Goal: Task Accomplishment & Management: Use online tool/utility

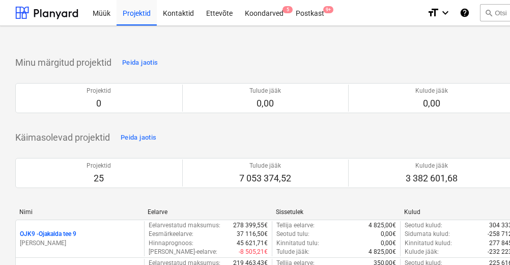
click at [263, 13] on div "Koondarved 5" at bounding box center [264, 12] width 51 height 26
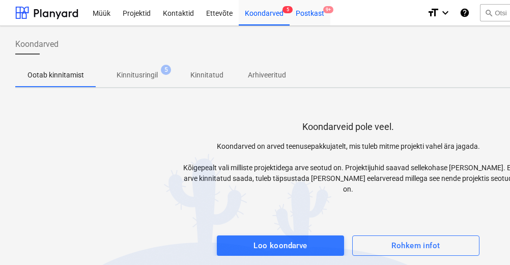
click at [310, 12] on div "Postkast 9+" at bounding box center [310, 12] width 41 height 26
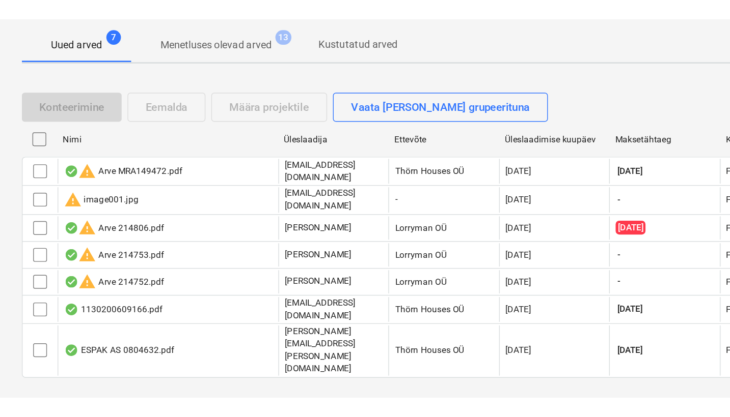
scroll to position [34, 0]
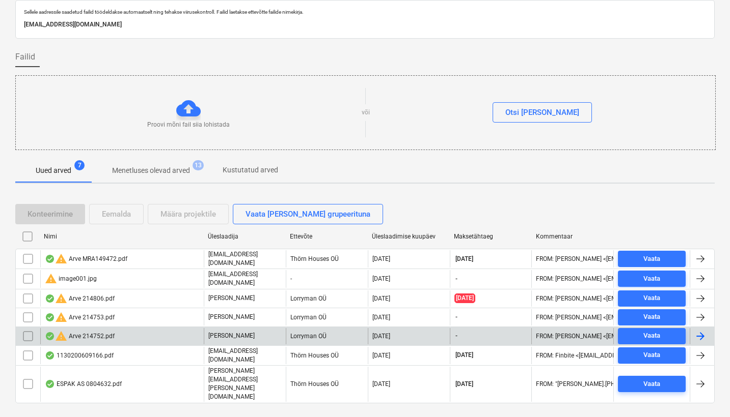
click at [101, 264] on div "warning Arve 214752.pdf" at bounding box center [80, 336] width 70 height 12
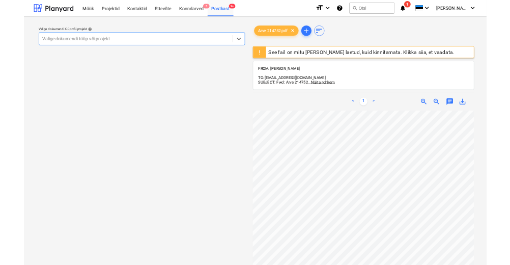
scroll to position [0, 110]
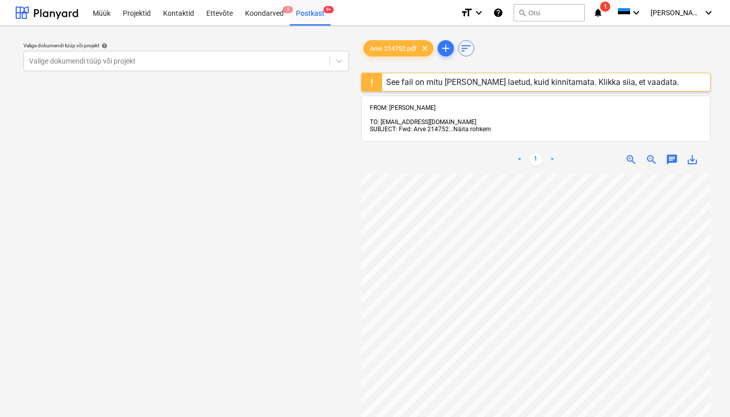
click at [482, 126] on span "Näita rohkem" at bounding box center [472, 129] width 38 height 7
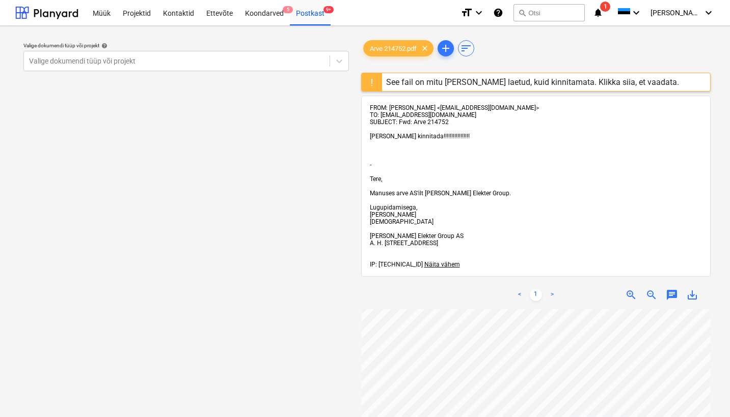
click at [510, 82] on div "See fail on mitu [PERSON_NAME] laetud, kuid kinnitamata. Klikka siia, et vaadat…" at bounding box center [532, 82] width 293 height 10
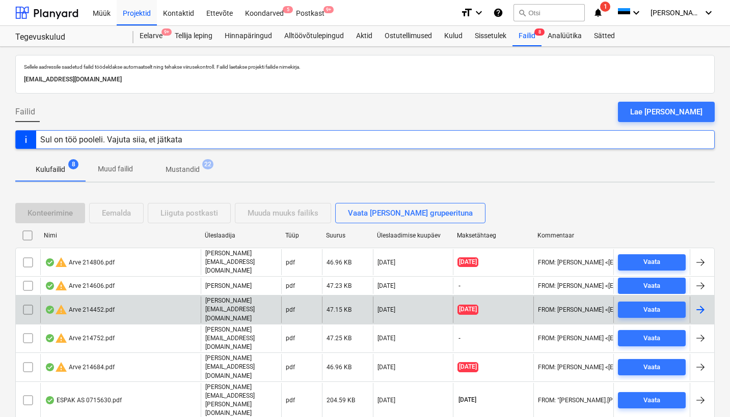
click at [27, 264] on input "checkbox" at bounding box center [28, 310] width 16 height 16
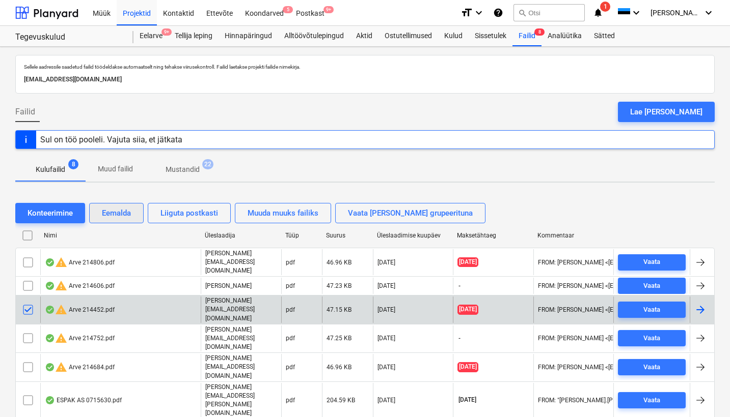
click at [114, 217] on div "Eemalda" at bounding box center [116, 213] width 29 height 13
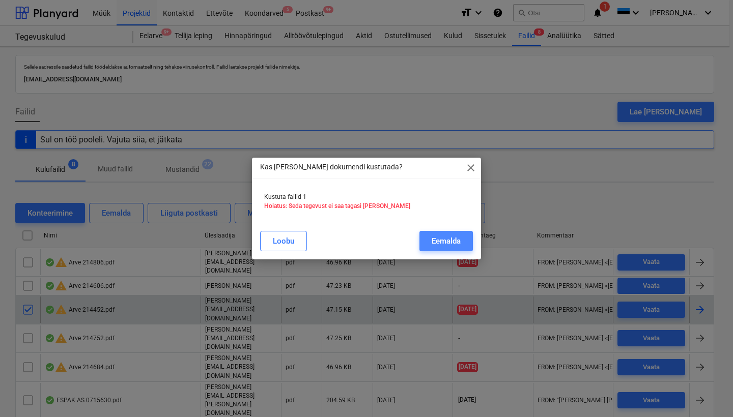
click at [443, 243] on div "Eemalda" at bounding box center [446, 241] width 29 height 13
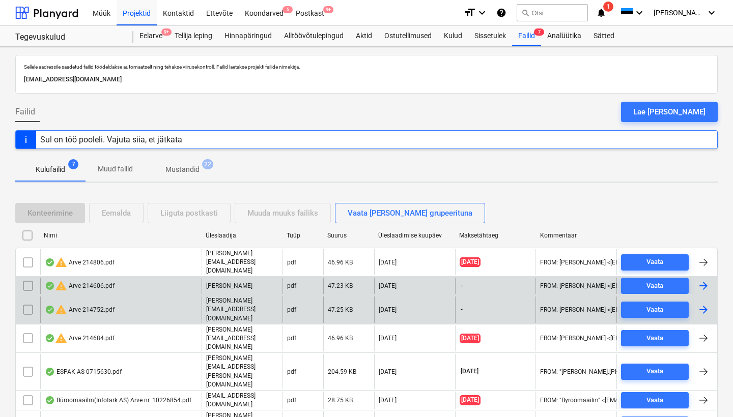
click at [99, 264] on div "warning Arve 214606.pdf" at bounding box center [80, 286] width 70 height 12
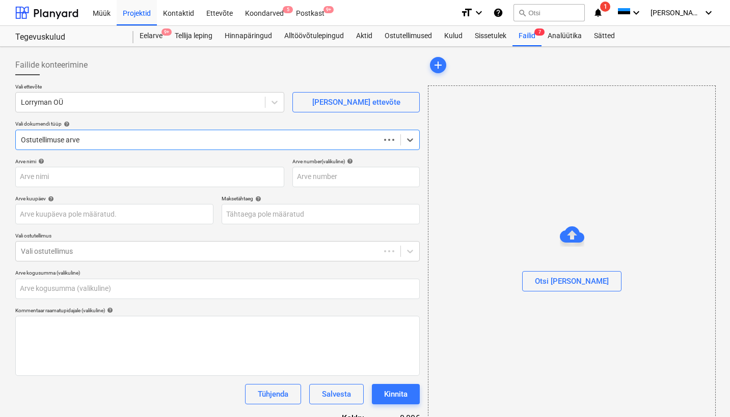
type input "0,00"
type input "214606"
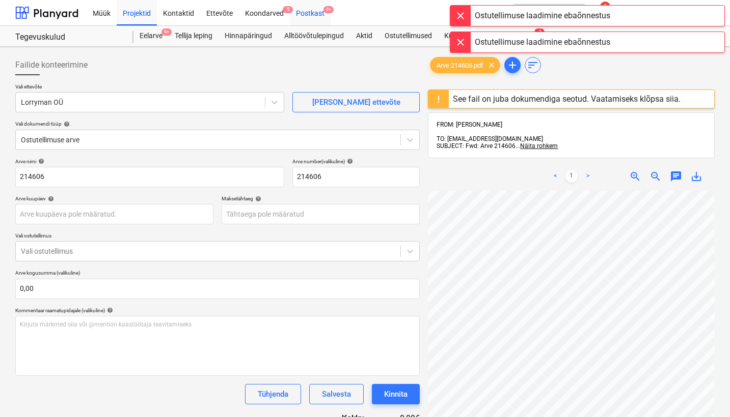
click at [309, 13] on div "Postkast 9+" at bounding box center [310, 12] width 41 height 26
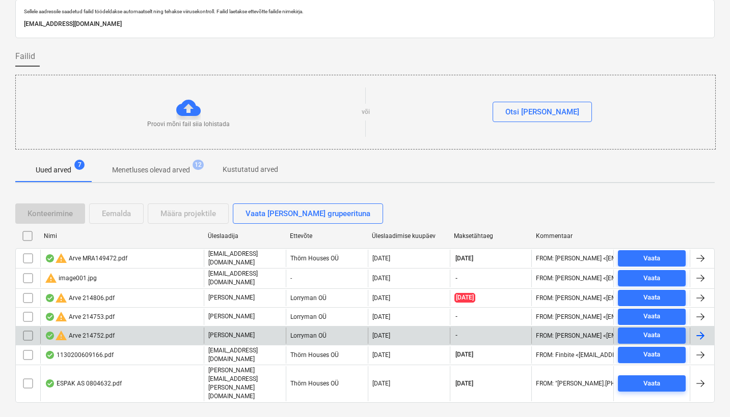
scroll to position [34, 0]
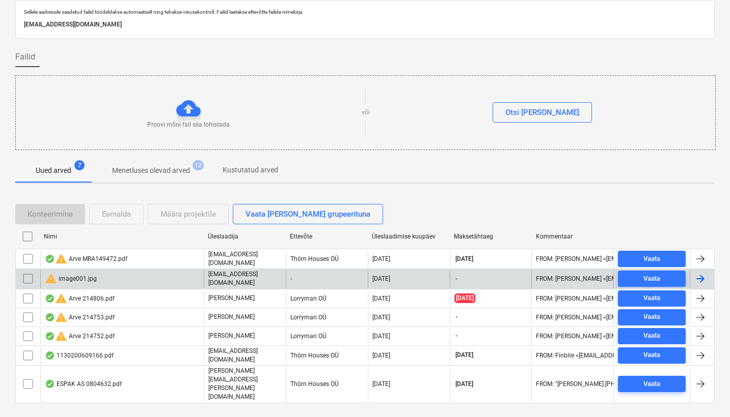
click at [66, 264] on div "warning image001.jpg" at bounding box center [71, 279] width 52 height 12
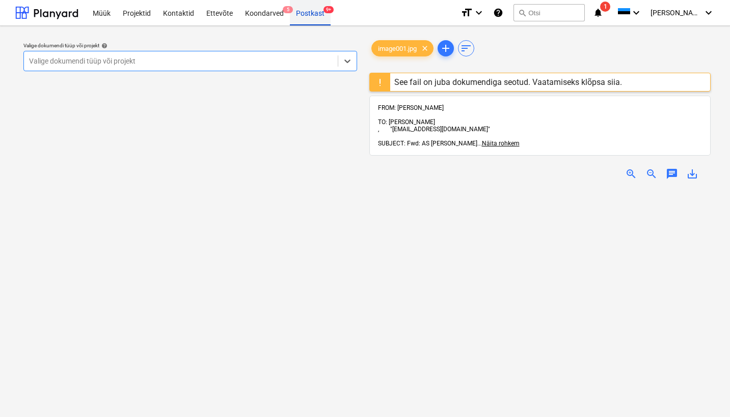
click at [314, 20] on div "Postkast 9+" at bounding box center [310, 12] width 41 height 26
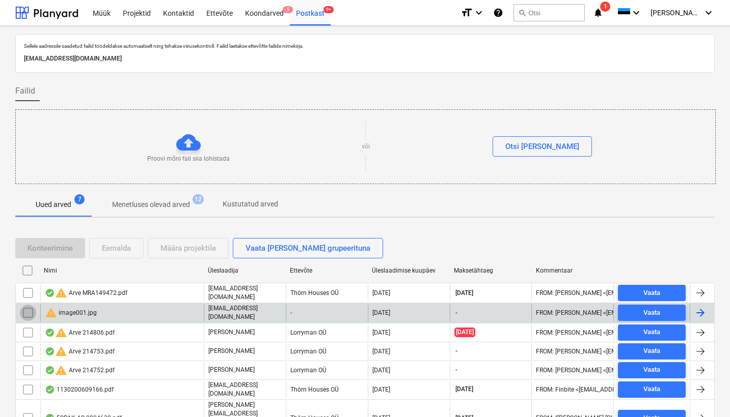
click at [23, 264] on input "checkbox" at bounding box center [28, 313] width 16 height 16
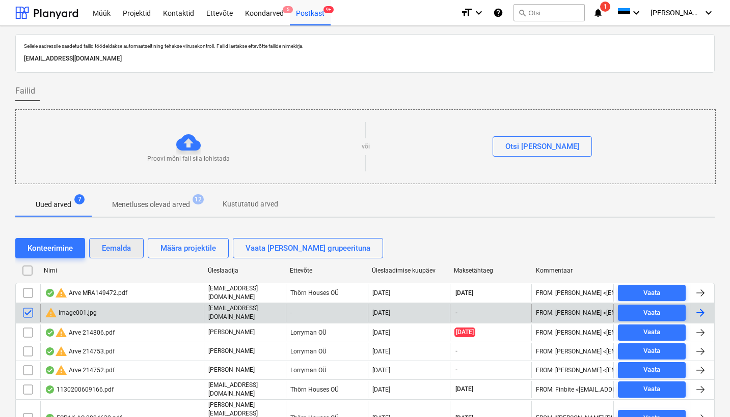
click at [116, 247] on div "Eemalda" at bounding box center [116, 248] width 29 height 13
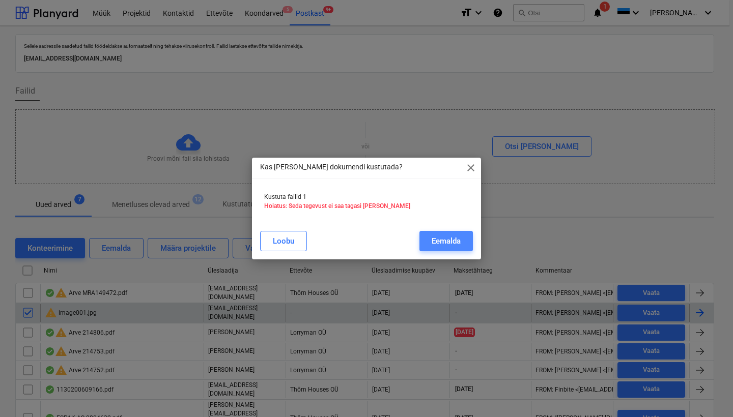
click at [453, 244] on div "Eemalda" at bounding box center [446, 241] width 29 height 13
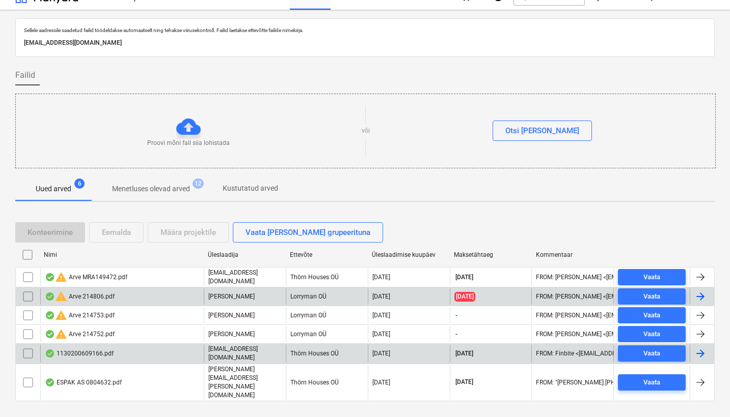
scroll to position [15, 0]
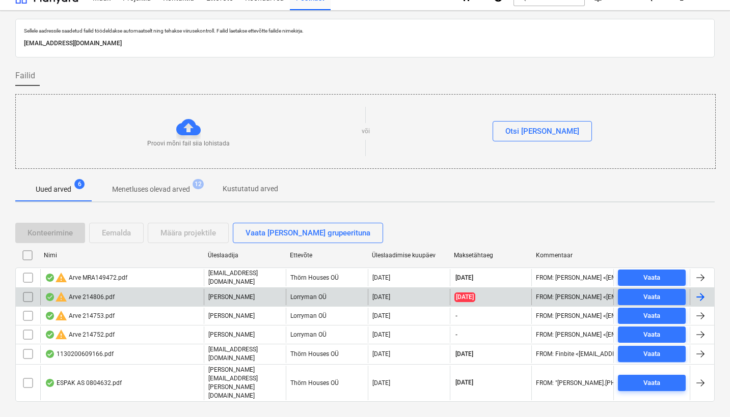
click at [95, 264] on div "warning Arve 214806.pdf" at bounding box center [80, 297] width 70 height 12
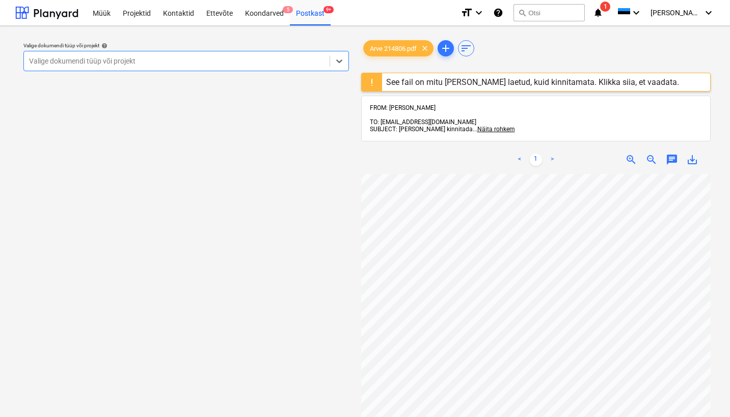
scroll to position [18, 110]
click at [446, 80] on div "See fail on mitu [PERSON_NAME] laetud, kuid kinnitamata. Klikka siia, et vaadat…" at bounding box center [532, 82] width 293 height 10
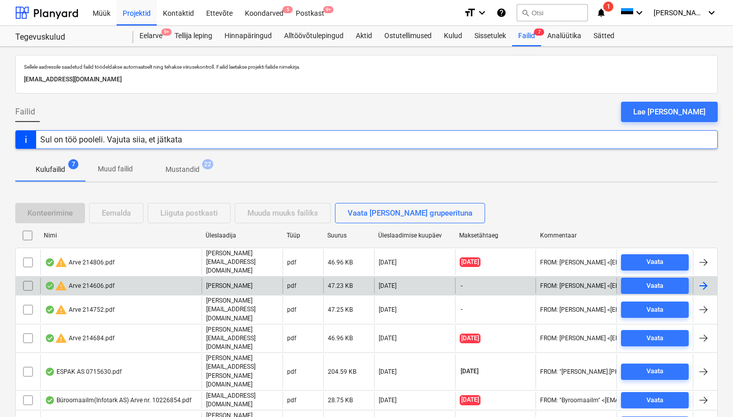
click at [93, 264] on div "warning Arve 214606.pdf" at bounding box center [80, 286] width 70 height 12
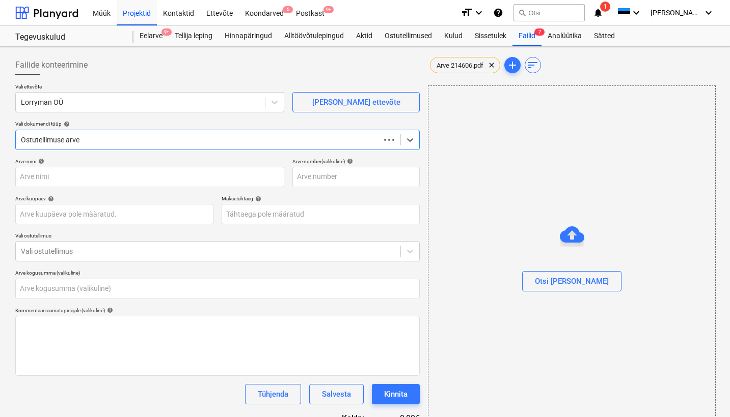
type input "214606"
type input "0,00"
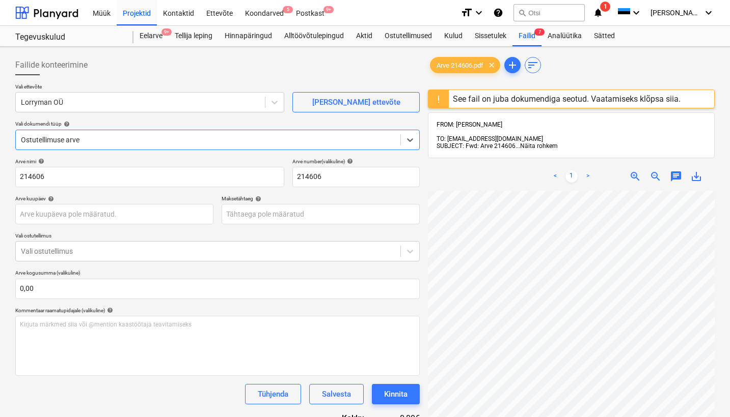
click at [510, 143] on span "Näita rohkem" at bounding box center [539, 146] width 38 height 7
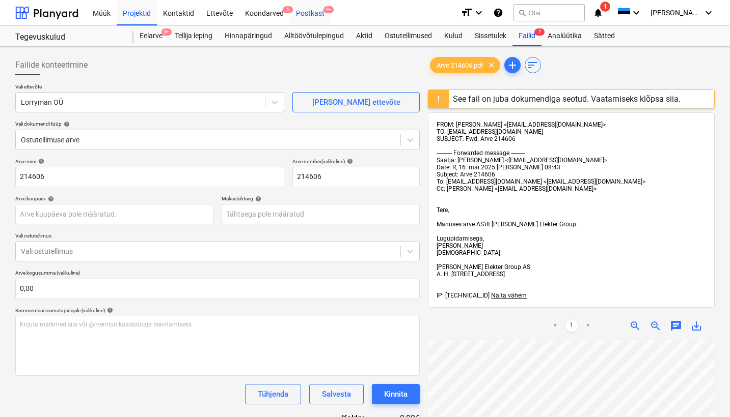
click at [307, 13] on div "Postkast 9+" at bounding box center [310, 12] width 41 height 26
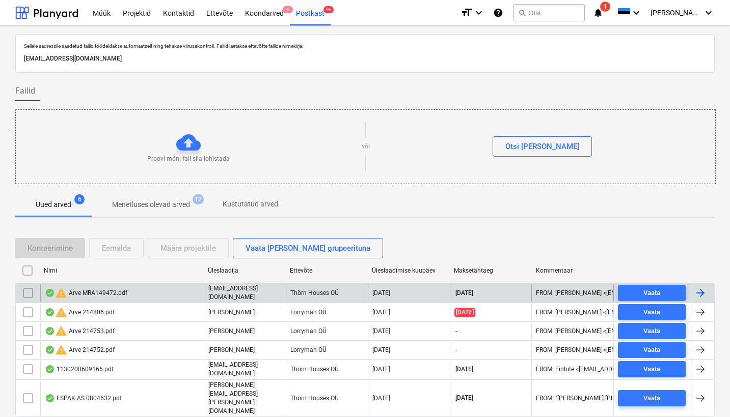
click at [111, 264] on div "warning Arve MRA149472.pdf" at bounding box center [86, 293] width 82 height 12
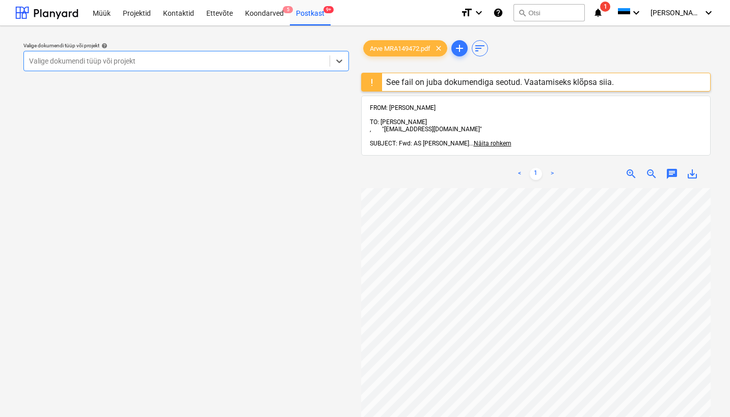
scroll to position [0, 110]
click at [474, 140] on span "Näita rohkem" at bounding box center [492, 143] width 38 height 7
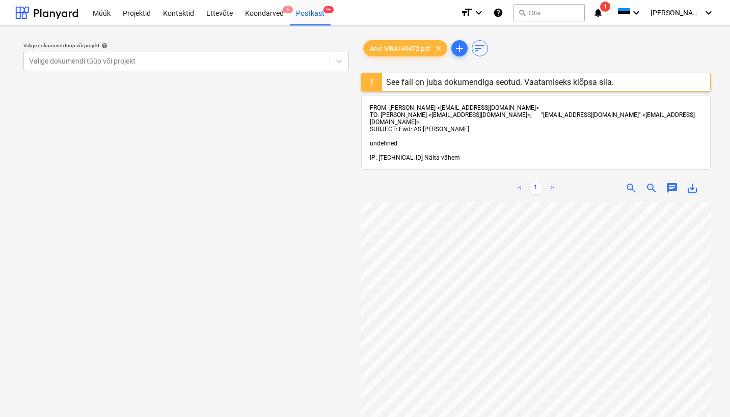
click at [438, 154] on span "Näita vähem" at bounding box center [442, 157] width 36 height 7
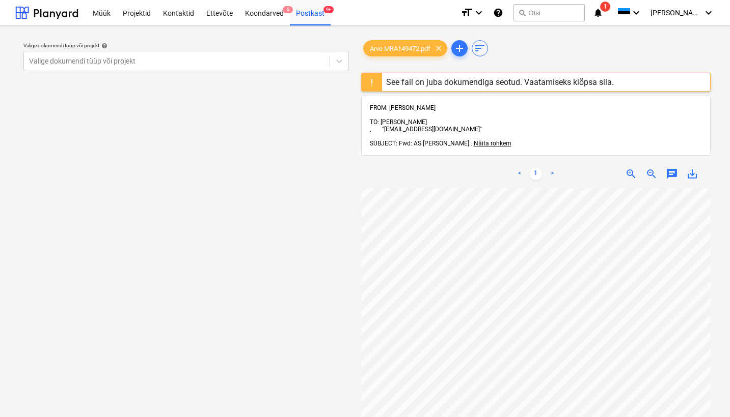
click at [420, 82] on div "See fail on juba dokumendiga seotud. Vaatamiseks klõpsa siia." at bounding box center [500, 82] width 228 height 10
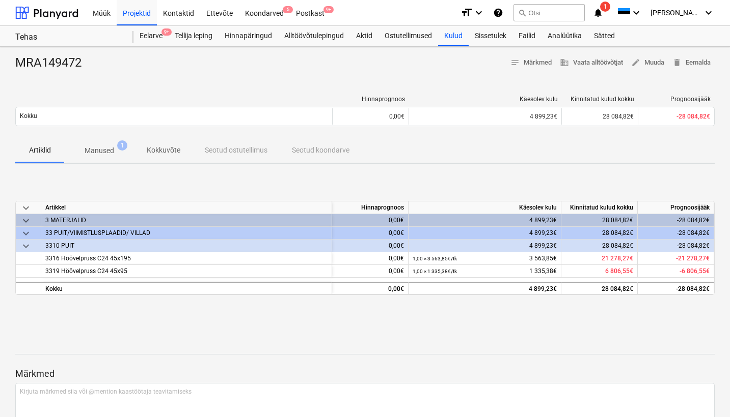
click at [106, 148] on p "Manused" at bounding box center [100, 151] width 30 height 11
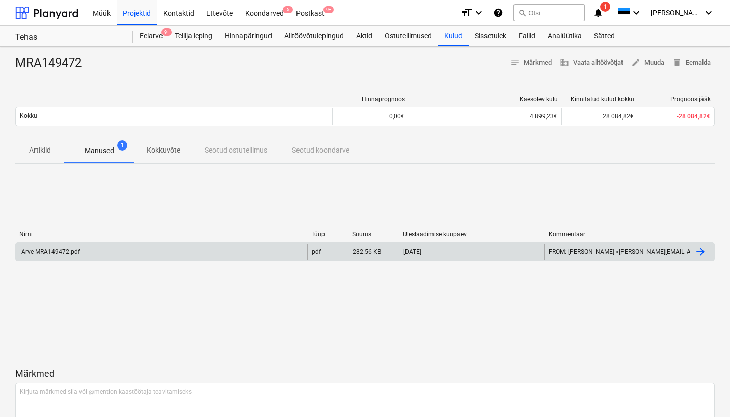
click at [510, 250] on div at bounding box center [700, 252] width 12 height 12
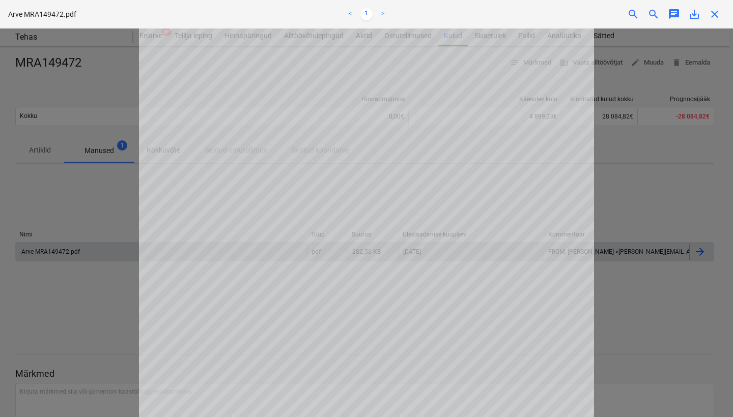
click at [510, 232] on div at bounding box center [366, 223] width 733 height 389
click at [510, 15] on div "Ostutellimuse laadimine ebaõnnestus" at bounding box center [590, 10] width 275 height 21
click at [510, 18] on div "Ostutellimuse laadimine ebaõnnestus" at bounding box center [590, 10] width 275 height 21
click at [510, 13] on div "Ostutellimuse laadimine ebaõnnestus" at bounding box center [590, 10] width 275 height 21
click at [510, 11] on div "Ostutellimuse laadimine ebaõnnestus" at bounding box center [590, 10] width 275 height 21
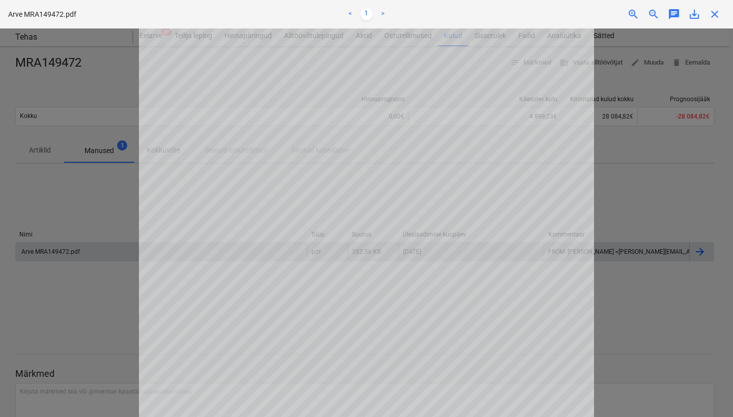
click at [510, 15] on div "Ostutellimuse laadimine ebaõnnestus" at bounding box center [590, 10] width 275 height 21
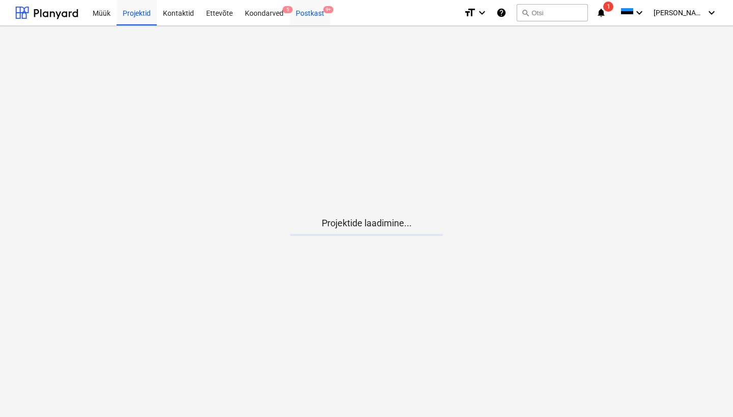
click at [312, 13] on div "Postkast 9+" at bounding box center [310, 12] width 41 height 26
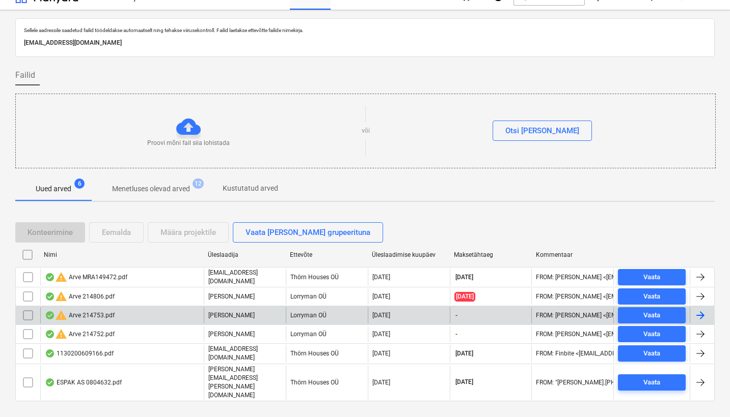
scroll to position [15, 0]
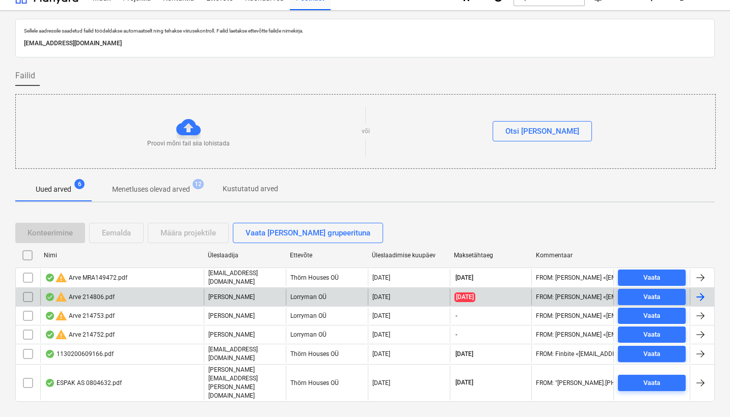
click at [108, 295] on div "warning Arve 214806.pdf" at bounding box center [80, 297] width 70 height 12
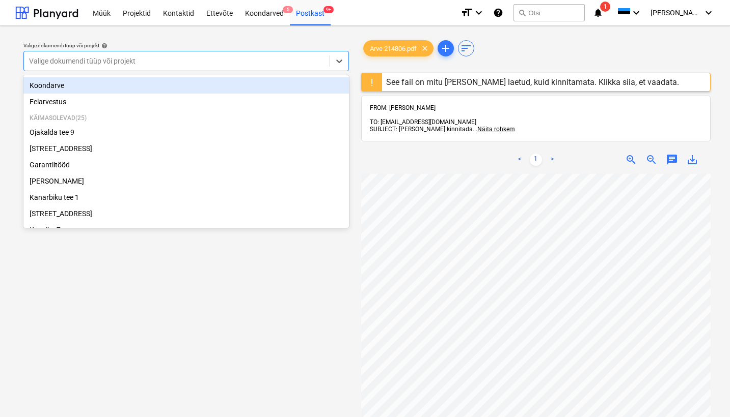
click at [52, 61] on div "Valige dokumendi tüüp või projekt" at bounding box center [176, 61] width 295 height 8
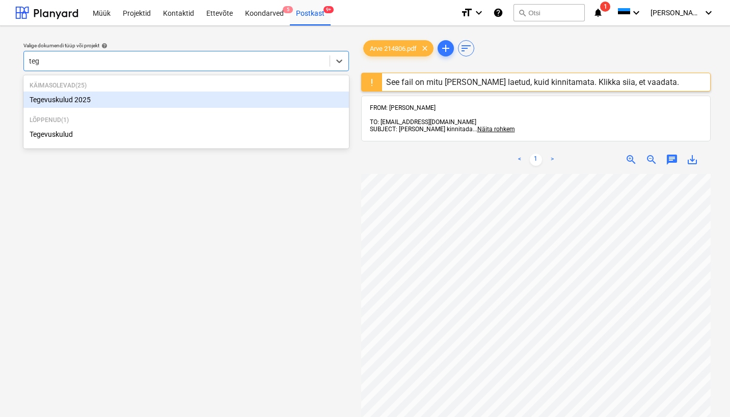
type input "tege"
click at [76, 97] on div "Tegevuskulud 2025" at bounding box center [185, 100] width 325 height 16
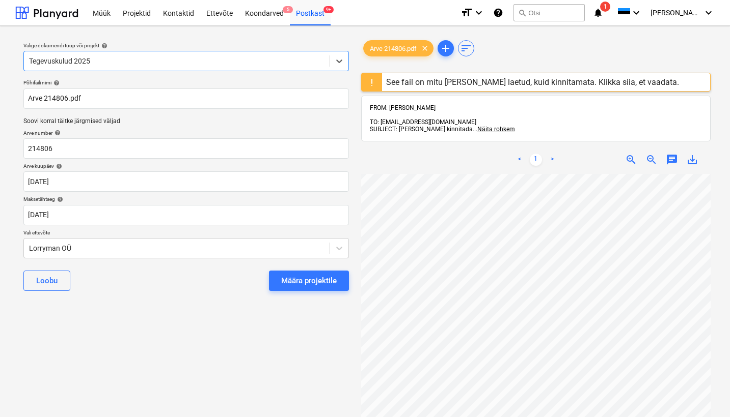
scroll to position [0, 110]
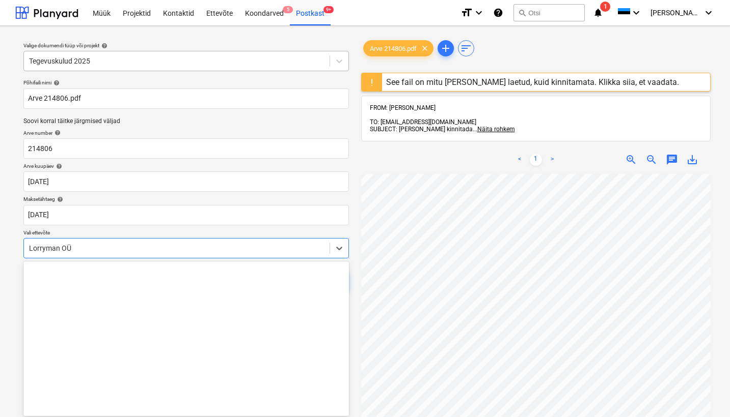
click at [91, 241] on div "Lorryman OÜ" at bounding box center [176, 248] width 305 height 14
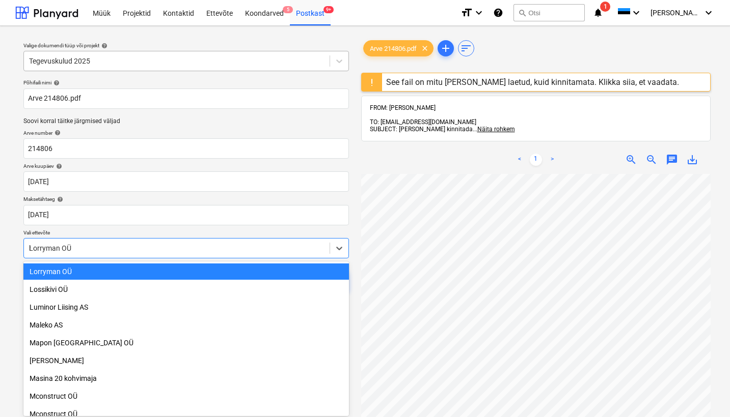
scroll to position [1041, 0]
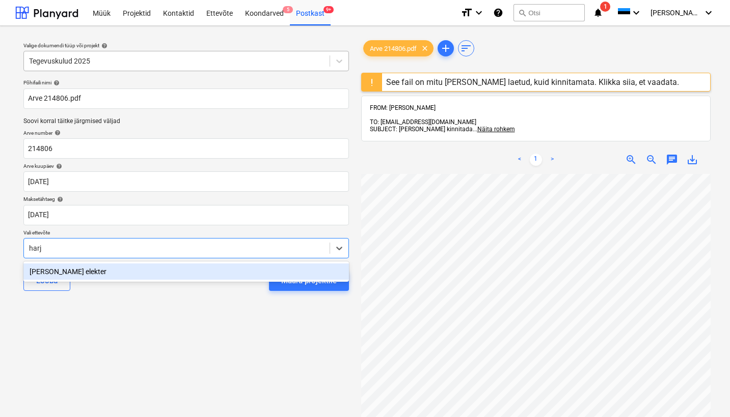
type input "[GEOGRAPHIC_DATA]"
click at [60, 274] on div "[PERSON_NAME] elekter" at bounding box center [185, 272] width 325 height 16
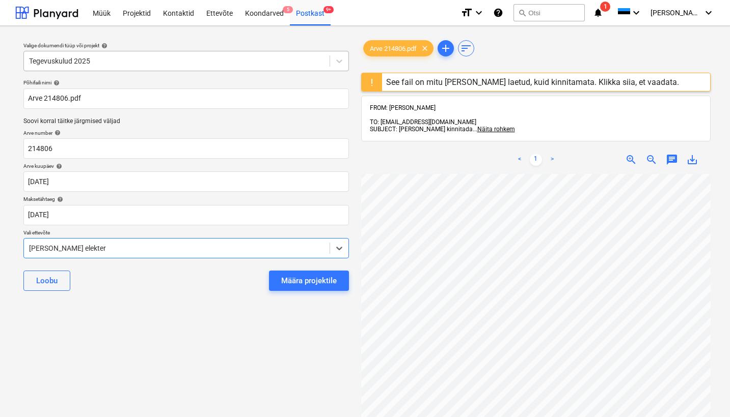
click at [416, 84] on div "See fail on mitu [PERSON_NAME] laetud, kuid kinnitamata. Klikka siia, et vaadat…" at bounding box center [532, 82] width 293 height 10
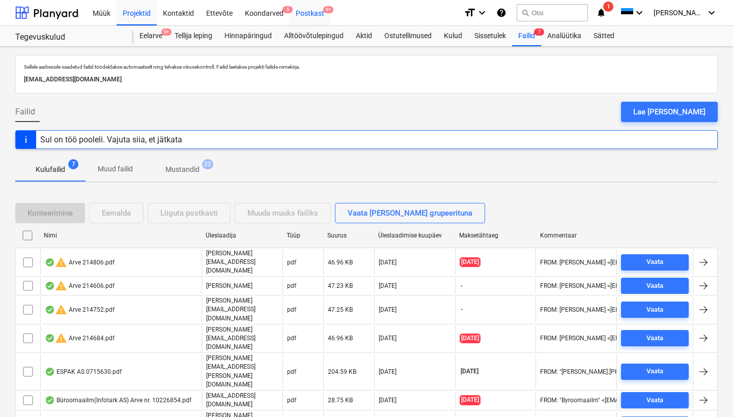
click at [318, 8] on div "Postkast 9+" at bounding box center [310, 12] width 41 height 26
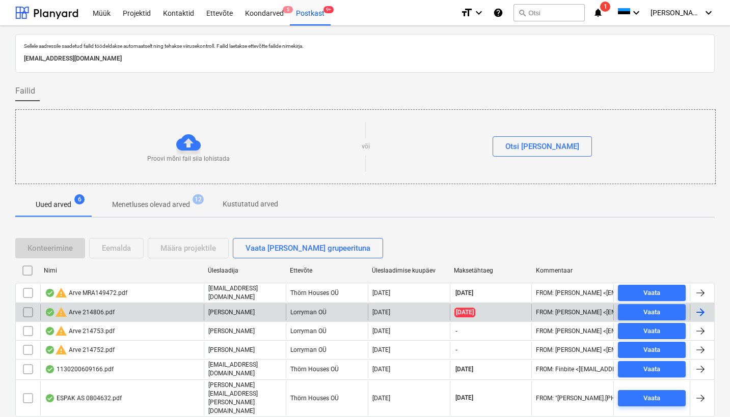
click at [74, 311] on div "warning Arve 214806.pdf" at bounding box center [80, 312] width 70 height 12
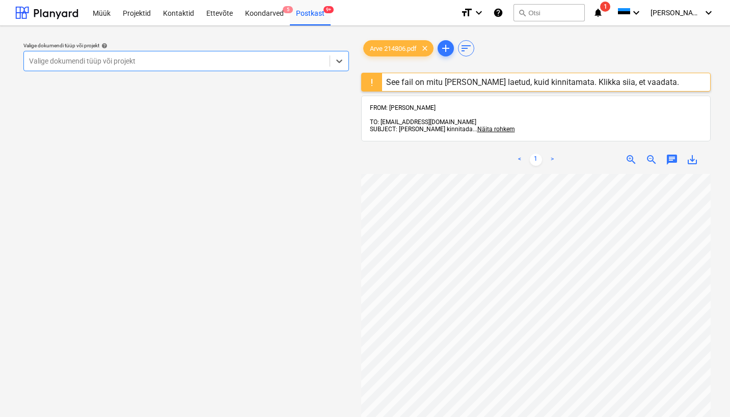
scroll to position [0, 110]
click at [39, 58] on div "Valige dokumendi tüüp või projekt" at bounding box center [176, 61] width 295 height 8
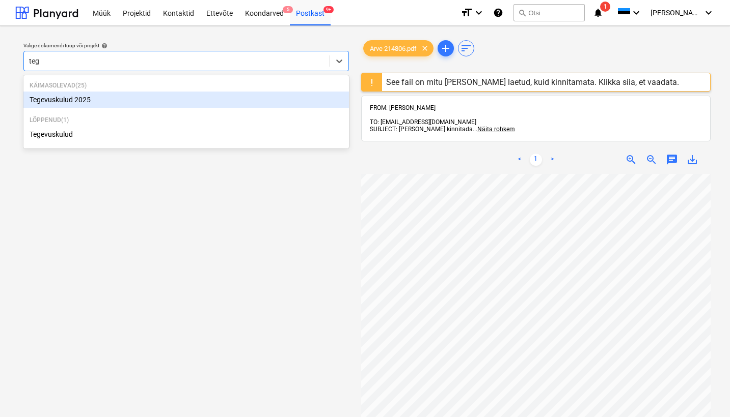
type input "tege"
click at [88, 99] on div "Tegevuskulud 2025" at bounding box center [185, 100] width 325 height 16
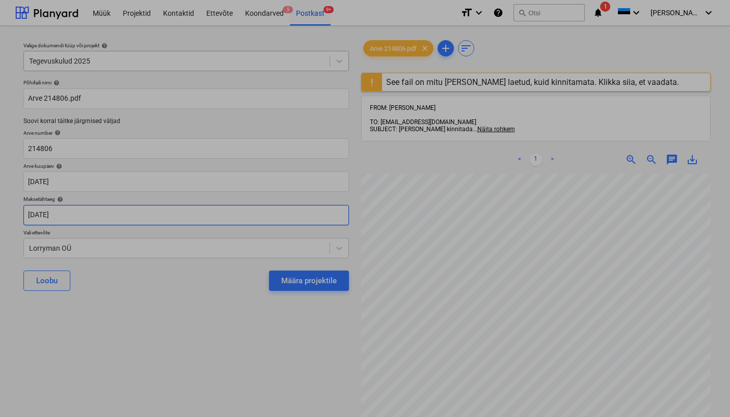
click at [32, 215] on body "Müük Projektid Kontaktid Ettevõte Koondarved 5 Postkast 9+ format_size keyboard…" at bounding box center [365, 208] width 730 height 417
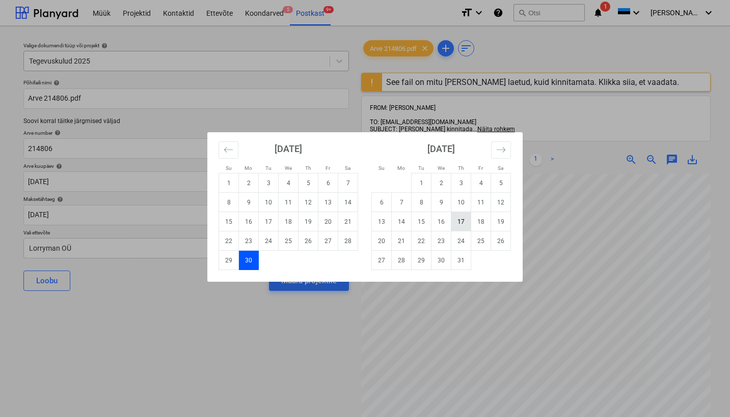
click at [461, 225] on td "17" at bounding box center [461, 221] width 20 height 19
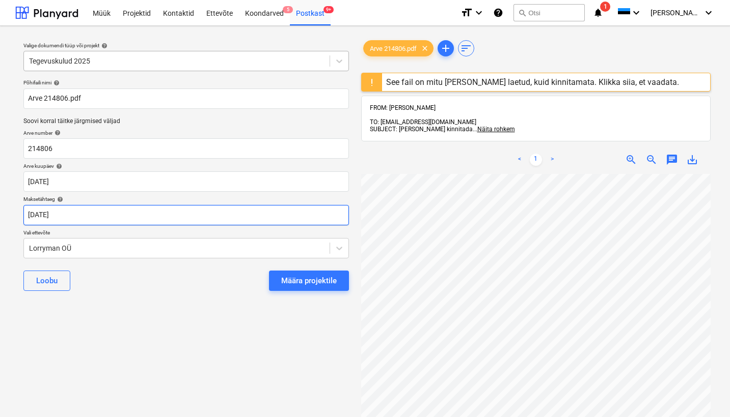
click at [46, 214] on body "Müük Projektid Kontaktid Ettevõte Koondarved 5 Postkast 9+ format_size keyboard…" at bounding box center [365, 208] width 730 height 417
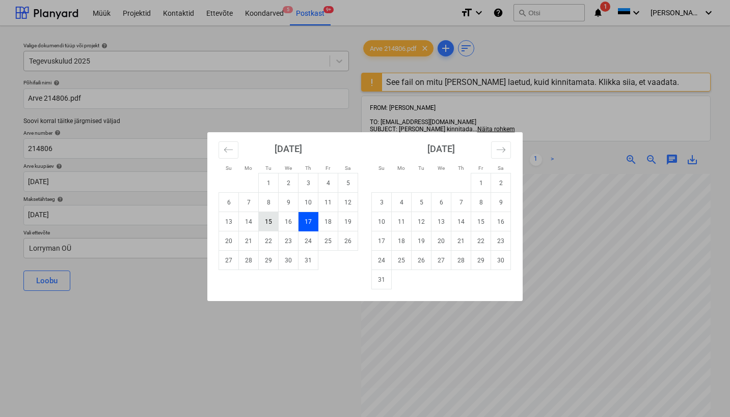
click at [270, 222] on td "15" at bounding box center [269, 221] width 20 height 19
type input "[DATE]"
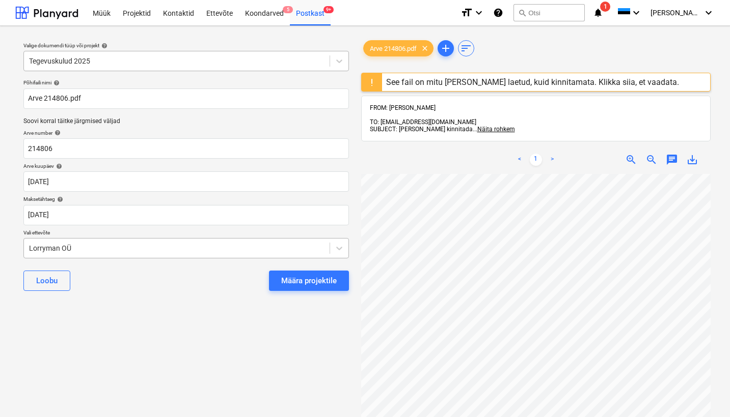
click at [28, 247] on div "Lorryman OÜ" at bounding box center [176, 248] width 305 height 14
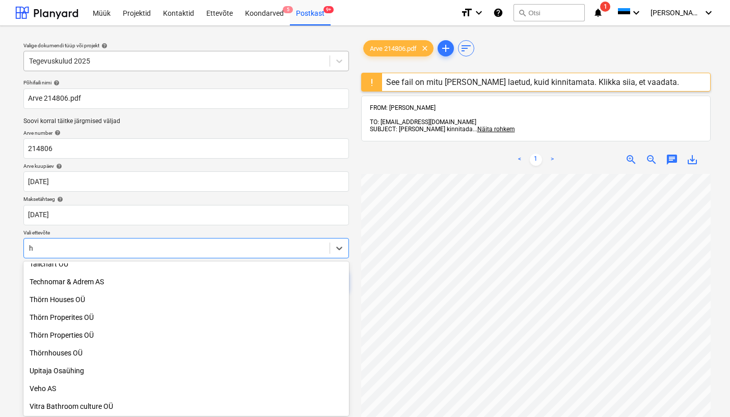
scroll to position [1041, 0]
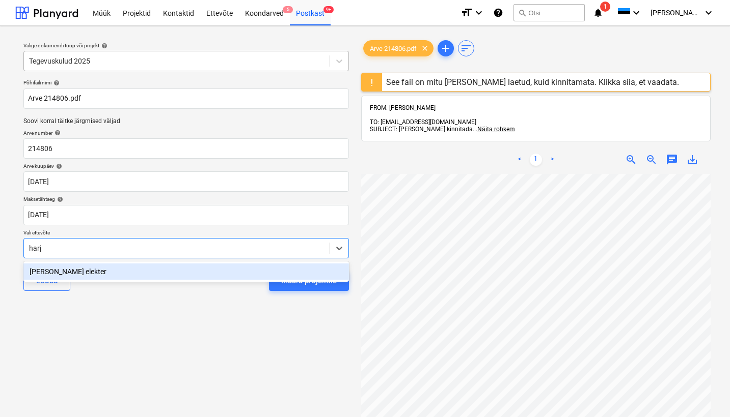
type input "[GEOGRAPHIC_DATA]"
click at [47, 271] on div "[PERSON_NAME] elekter" at bounding box center [185, 272] width 325 height 16
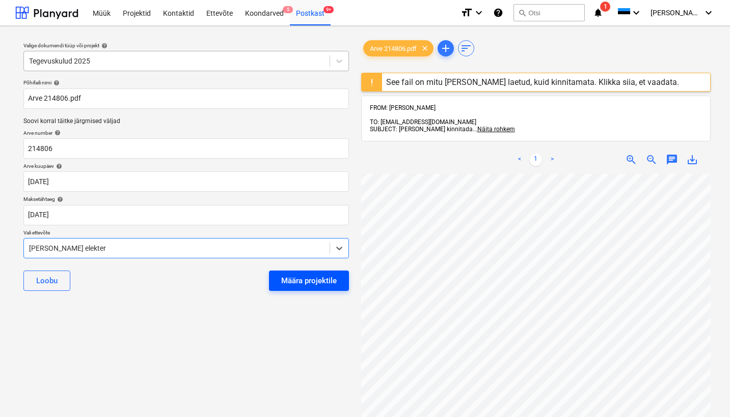
click at [288, 277] on div "Määra projektile" at bounding box center [308, 280] width 55 height 13
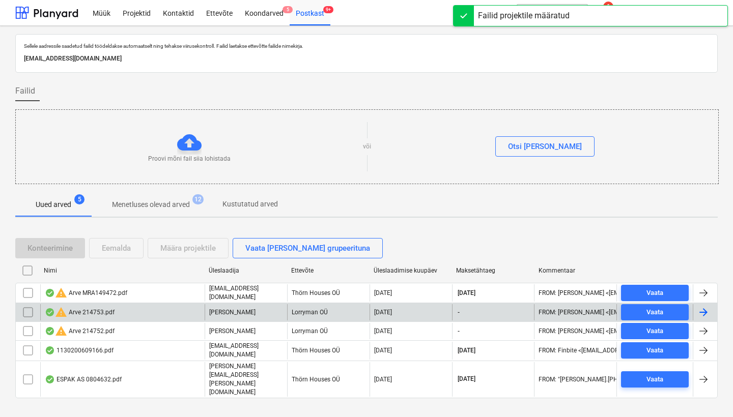
click at [115, 311] on div "warning Arve 214753.pdf" at bounding box center [122, 312] width 164 height 16
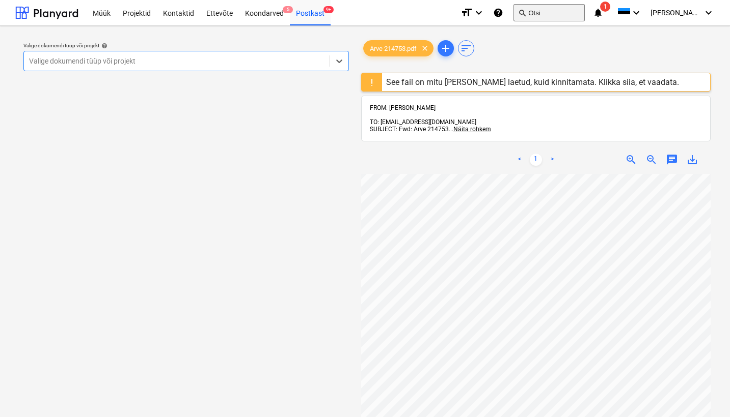
scroll to position [0, 110]
click at [315, 12] on div "Postkast 9+" at bounding box center [310, 12] width 41 height 26
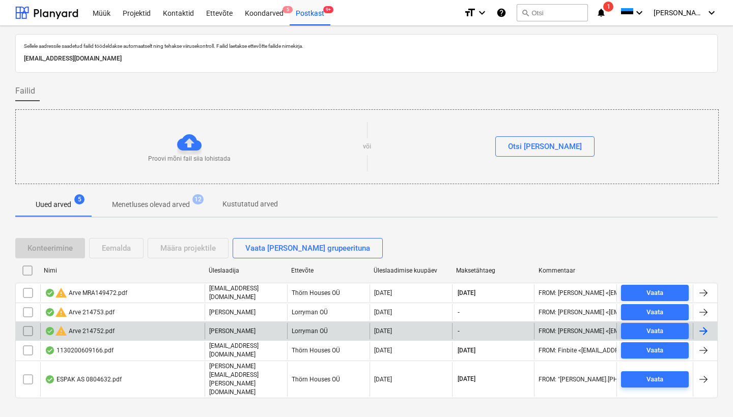
click at [92, 331] on div "warning Arve 214752.pdf" at bounding box center [80, 331] width 70 height 12
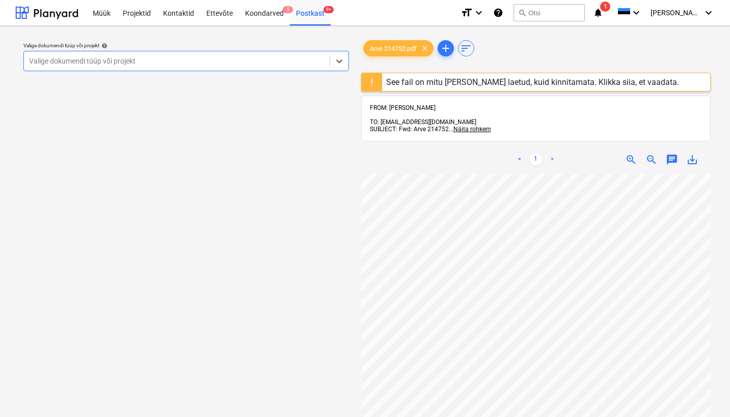
click at [49, 61] on div "Valige dokumendi tüüp või projekt" at bounding box center [176, 61] width 295 height 8
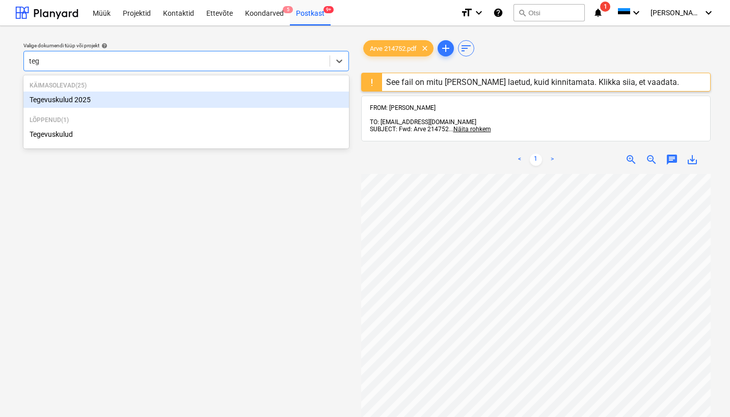
type input "tege"
click at [74, 95] on div "Tegevuskulud 2025" at bounding box center [185, 100] width 325 height 16
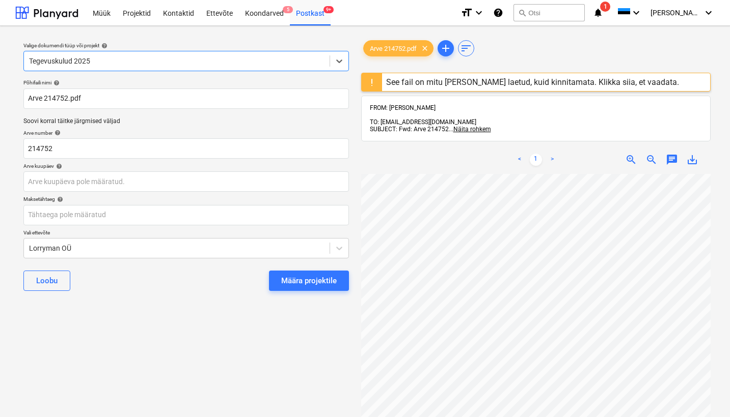
scroll to position [1, 69]
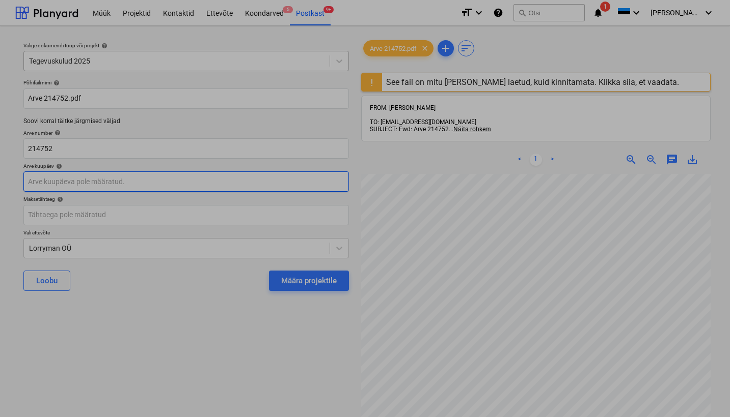
click at [40, 178] on body "Müük Projektid Kontaktid Ettevõte Koondarved 5 Postkast 9+ format_size keyboard…" at bounding box center [365, 208] width 730 height 417
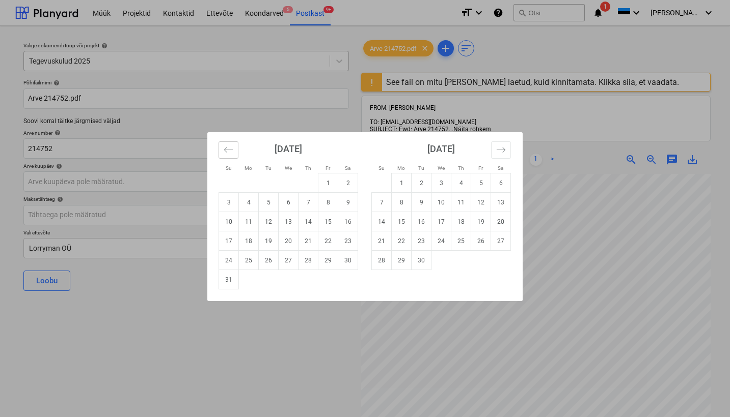
click at [226, 149] on icon "Move backward to switch to the previous month." at bounding box center [228, 150] width 10 height 10
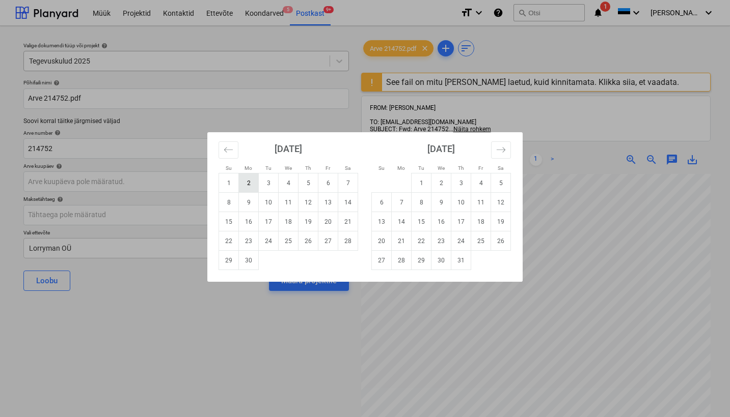
click at [249, 186] on td "2" at bounding box center [249, 183] width 20 height 19
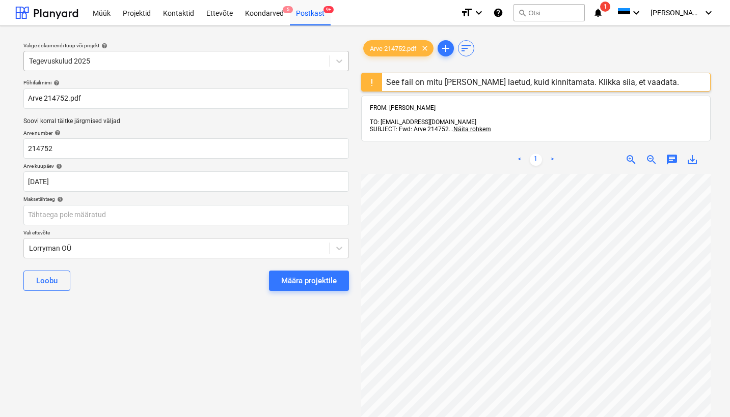
type input "[DATE]"
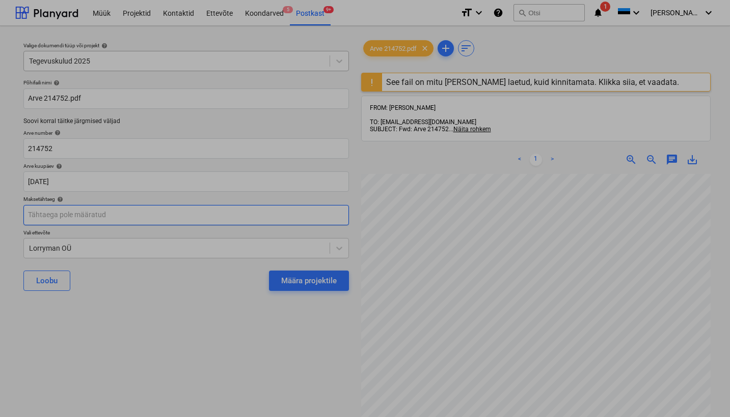
click at [36, 212] on body "Müük Projektid Kontaktid Ettevõte Koondarved 5 Postkast 9+ format_size keyboard…" at bounding box center [365, 208] width 730 height 417
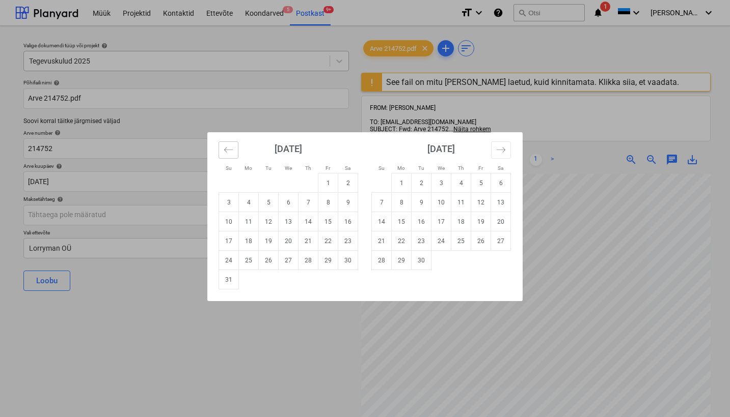
click at [226, 148] on icon "Move backward to switch to the previous month." at bounding box center [228, 150] width 10 height 10
click at [227, 148] on icon "Move backward to switch to the previous month." at bounding box center [228, 150] width 10 height 10
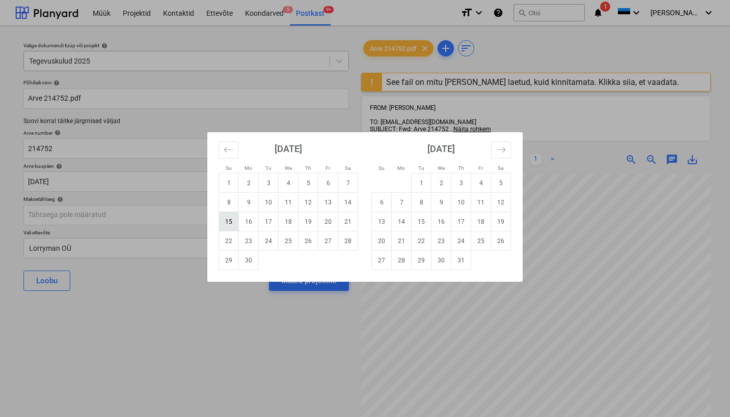
click at [233, 224] on td "15" at bounding box center [229, 221] width 20 height 19
type input "[DATE]"
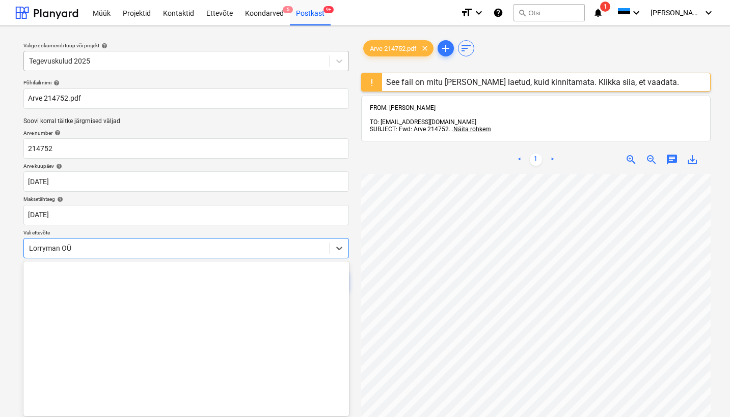
click at [27, 245] on div "Lorryman OÜ" at bounding box center [176, 248] width 305 height 14
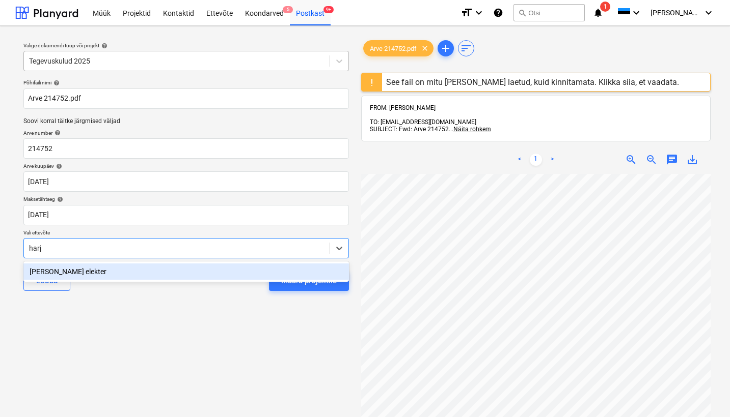
type input "[GEOGRAPHIC_DATA]"
click at [58, 272] on div "[PERSON_NAME] elekter" at bounding box center [185, 272] width 325 height 16
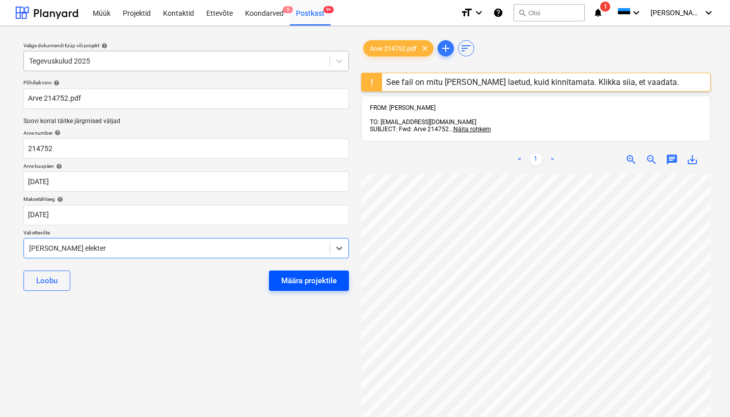
click at [337, 279] on button "Määra projektile" at bounding box center [309, 281] width 80 height 20
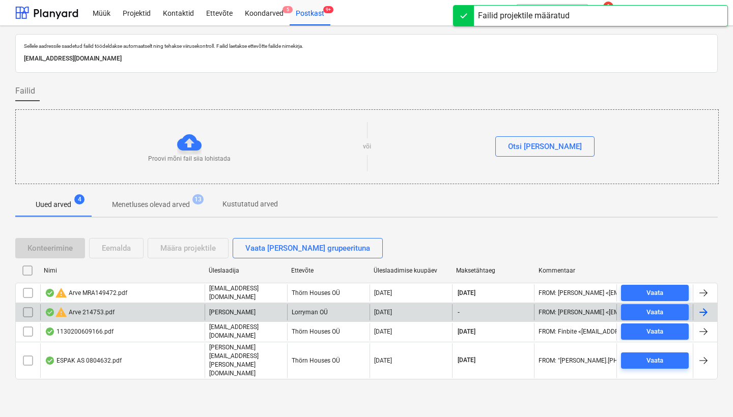
click at [99, 314] on div "warning Arve 214753.pdf" at bounding box center [80, 312] width 70 height 12
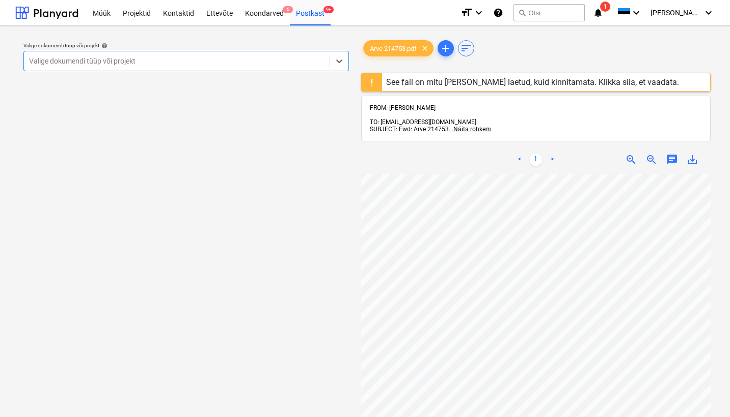
scroll to position [0, 110]
click at [39, 60] on div "Valige dokumendi tüüp või projekt" at bounding box center [176, 61] width 295 height 8
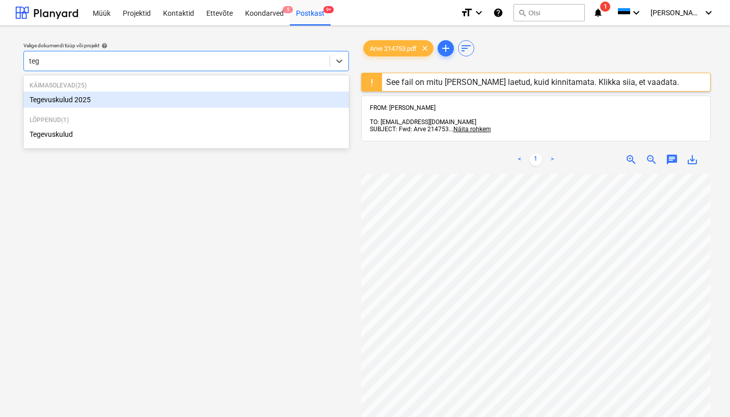
type input "tege"
click at [82, 100] on div "Tegevuskulud 2025" at bounding box center [185, 100] width 325 height 16
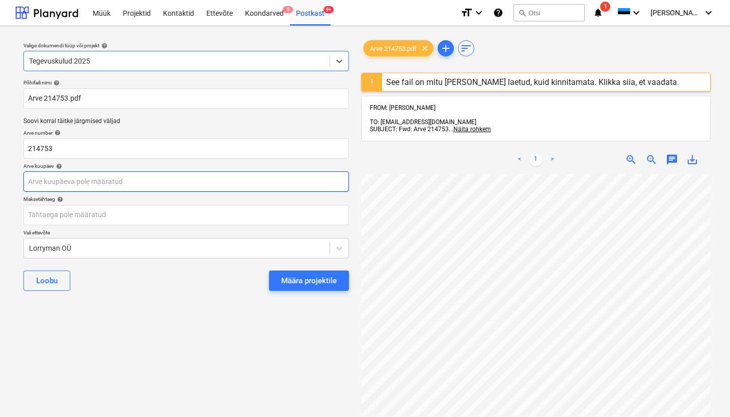
click at [37, 182] on body "Müük Projektid Kontaktid Ettevõte Koondarved 5 Postkast 9+ format_size keyboard…" at bounding box center [365, 208] width 730 height 417
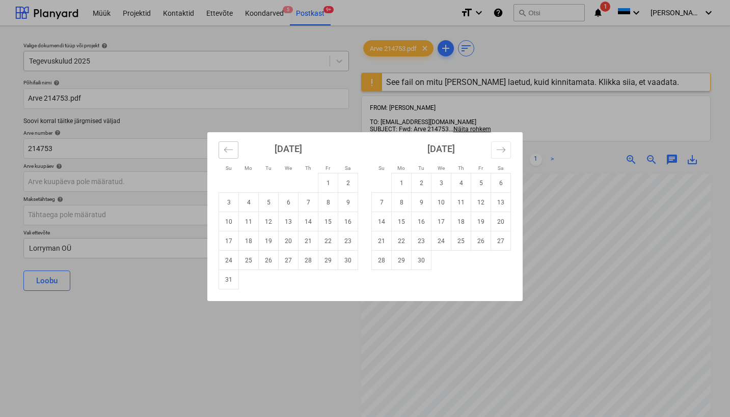
click at [228, 151] on icon "Move backward to switch to the previous month." at bounding box center [228, 150] width 10 height 10
click at [225, 150] on icon "Move backward to switch to the previous month." at bounding box center [228, 150] width 10 height 10
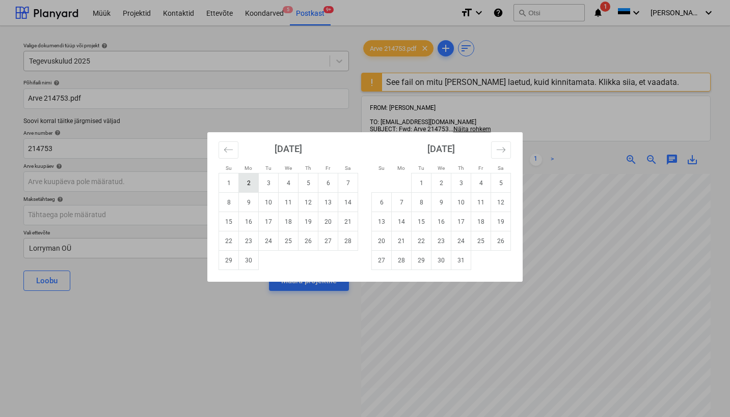
click at [247, 185] on td "2" at bounding box center [249, 183] width 20 height 19
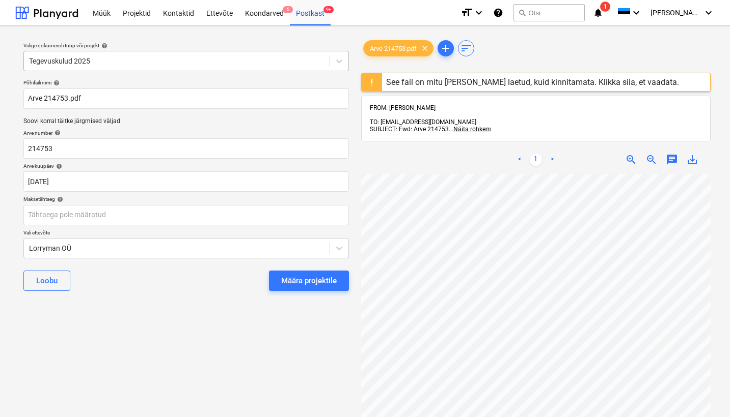
type input "[DATE]"
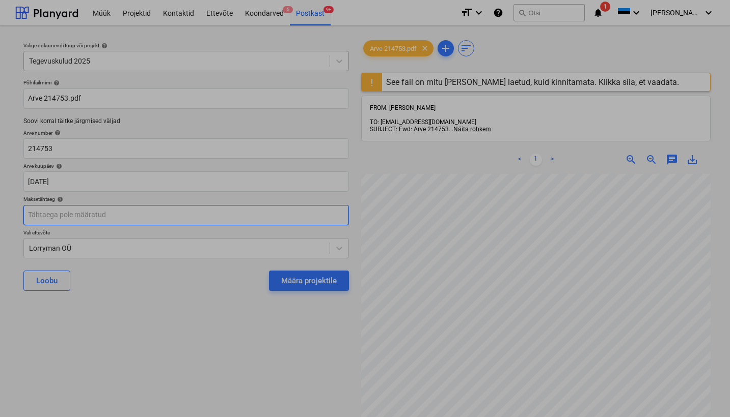
click at [35, 215] on body "Müük Projektid Kontaktid Ettevõte Koondarved 5 Postkast 9+ format_size keyboard…" at bounding box center [365, 208] width 730 height 417
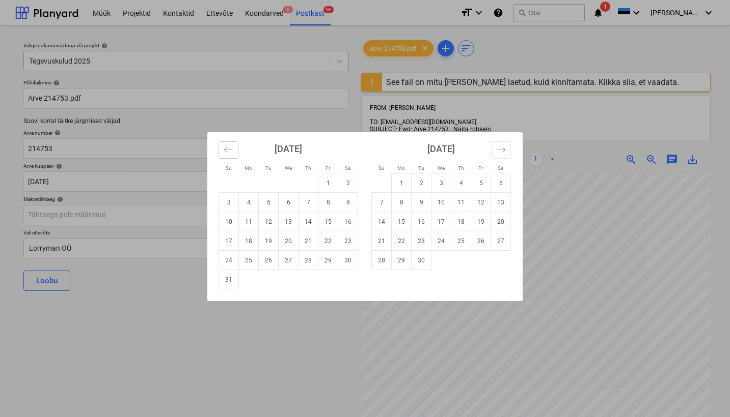
click at [228, 149] on icon "Move backward to switch to the previous month." at bounding box center [228, 150] width 10 height 10
click at [269, 227] on td "15" at bounding box center [269, 221] width 20 height 19
type input "[DATE]"
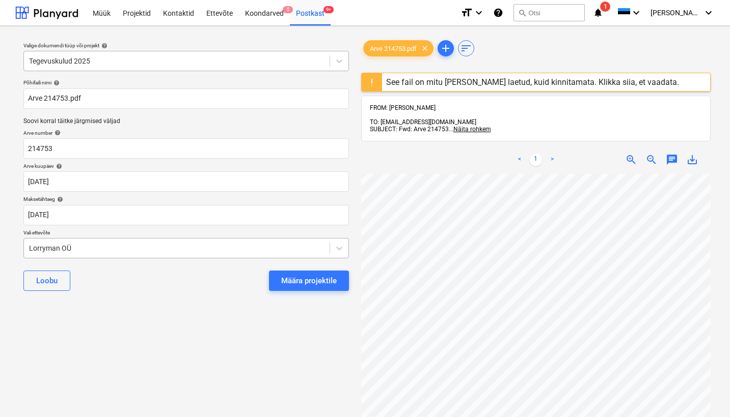
click at [29, 245] on div "Lorryman OÜ" at bounding box center [176, 248] width 295 height 8
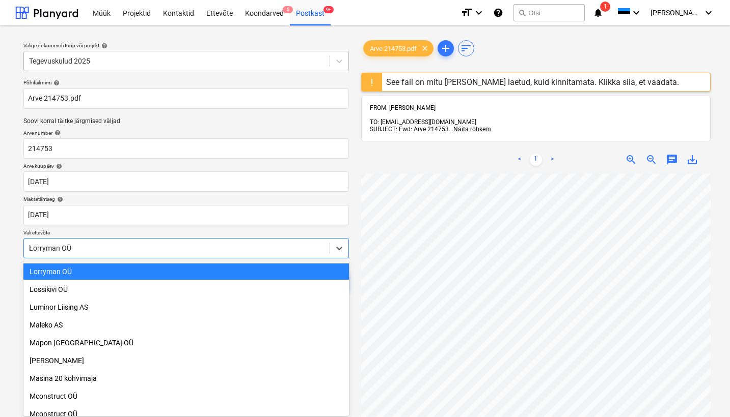
scroll to position [1041, 0]
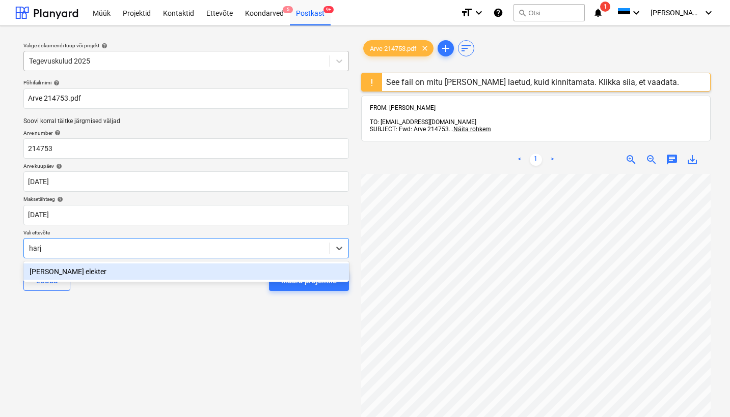
type input "[GEOGRAPHIC_DATA]"
click at [51, 276] on div "[PERSON_NAME] elekter" at bounding box center [185, 272] width 325 height 16
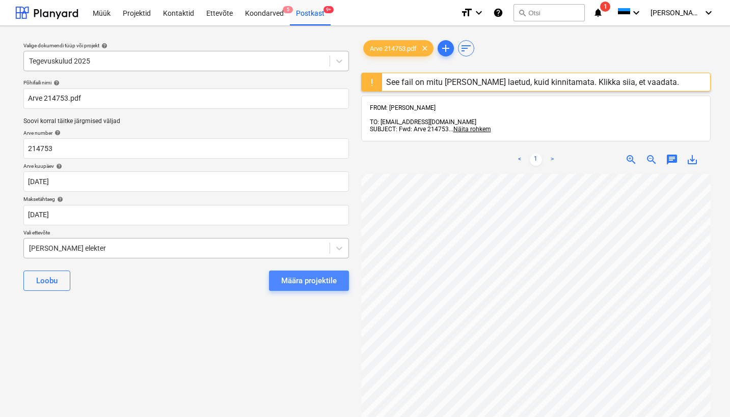
click at [303, 286] on div "Määra projektile" at bounding box center [308, 280] width 55 height 13
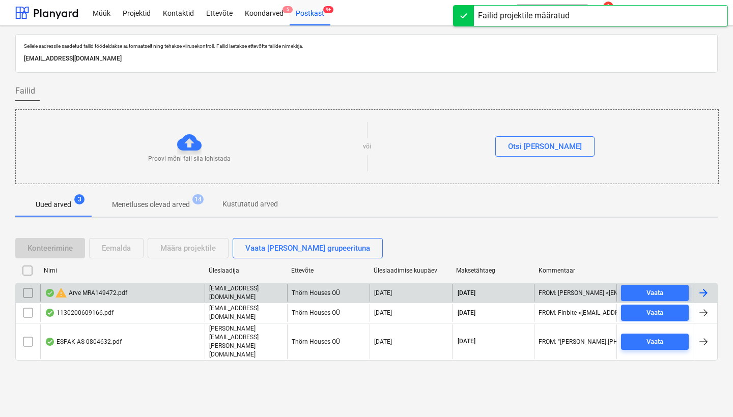
click at [107, 299] on div "warning Arve MRA149472.pdf" at bounding box center [86, 293] width 82 height 12
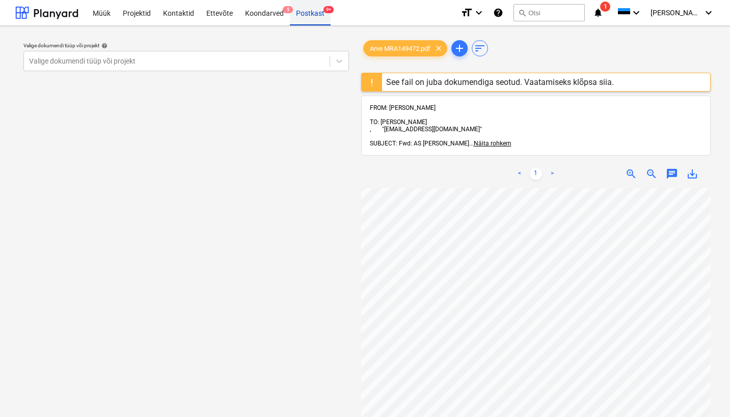
click at [305, 11] on div "Postkast 9+" at bounding box center [310, 12] width 41 height 26
